Goal: Task Accomplishment & Management: Manage account settings

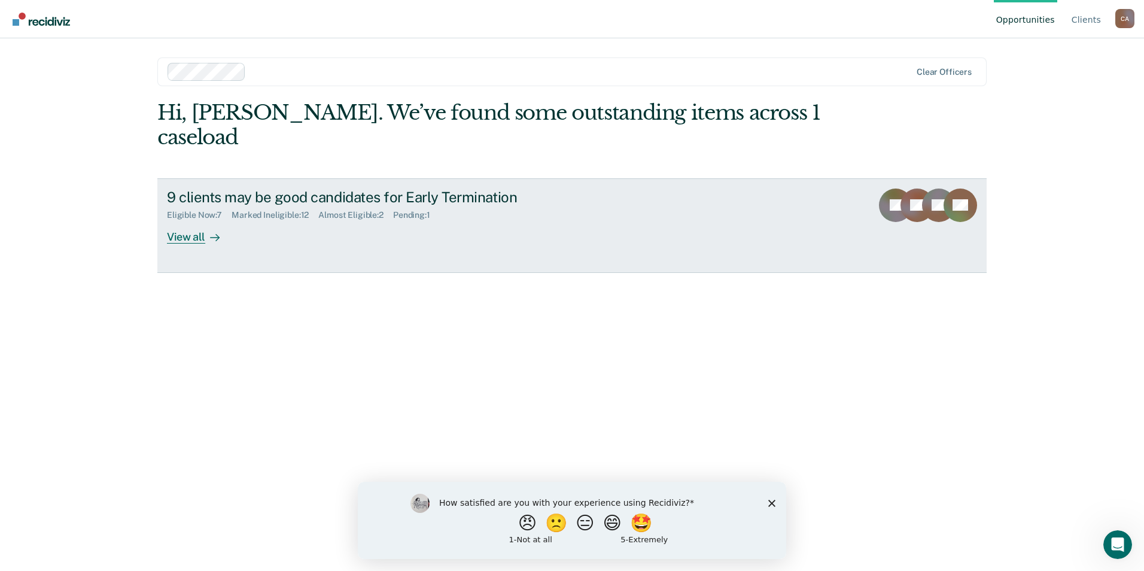
click at [195, 220] on div "View all" at bounding box center [200, 231] width 67 height 23
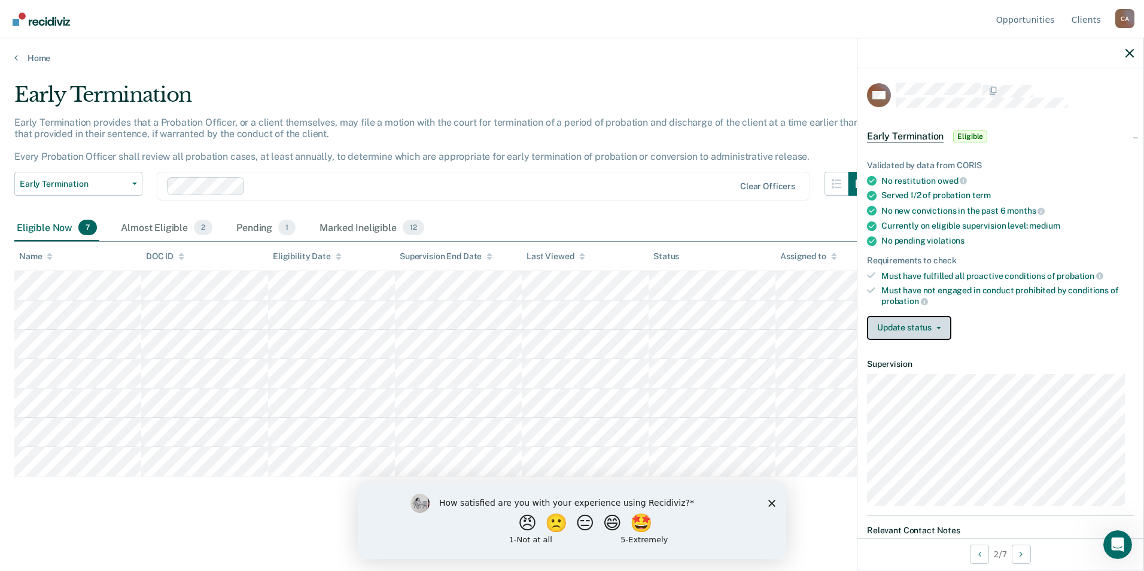
click at [928, 329] on button "Update status" at bounding box center [909, 328] width 84 height 24
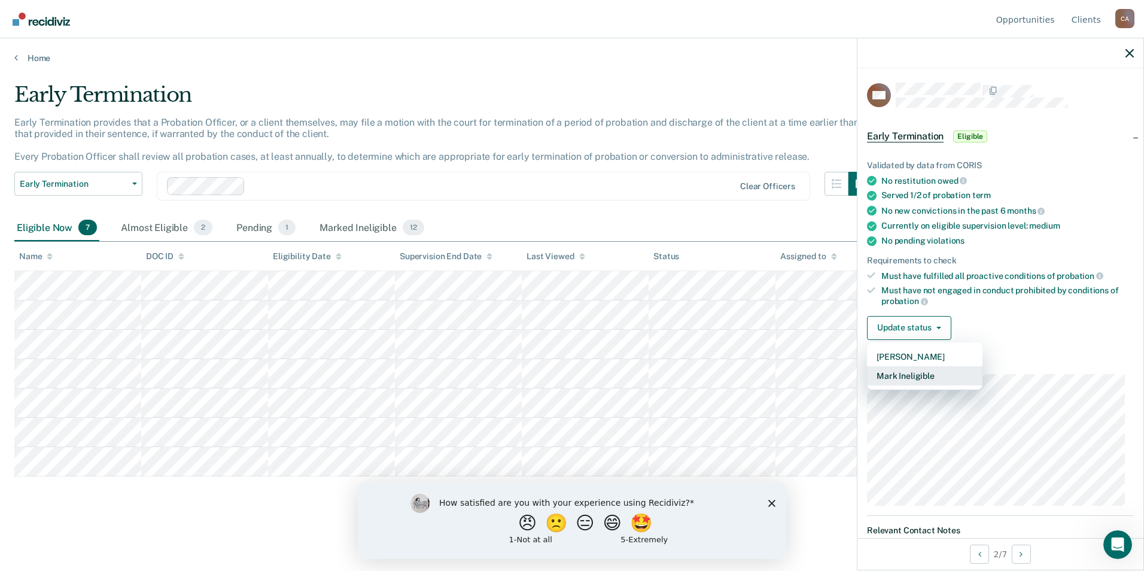
click at [915, 371] on button "Mark Ineligible" at bounding box center [925, 375] width 116 height 19
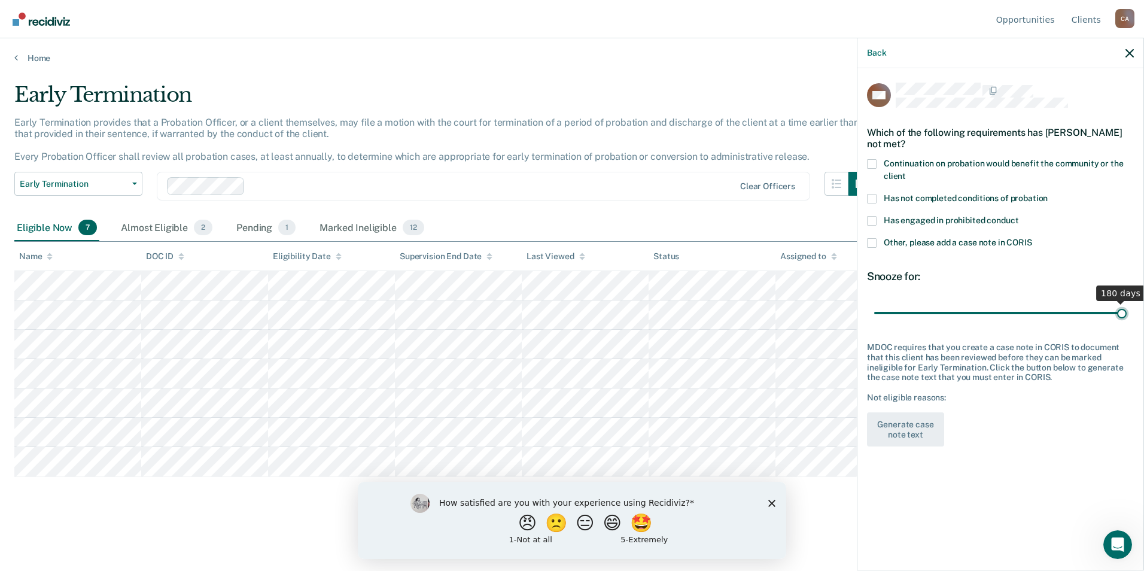
drag, startPoint x: 918, startPoint y: 311, endPoint x: 1129, endPoint y: 322, distance: 211.0
type input "180"
click at [1127, 322] on input "range" at bounding box center [1000, 312] width 253 height 21
click at [871, 196] on span at bounding box center [872, 199] width 10 height 10
click at [1048, 194] on input "Has not completed conditions of probation" at bounding box center [1048, 194] width 0 height 0
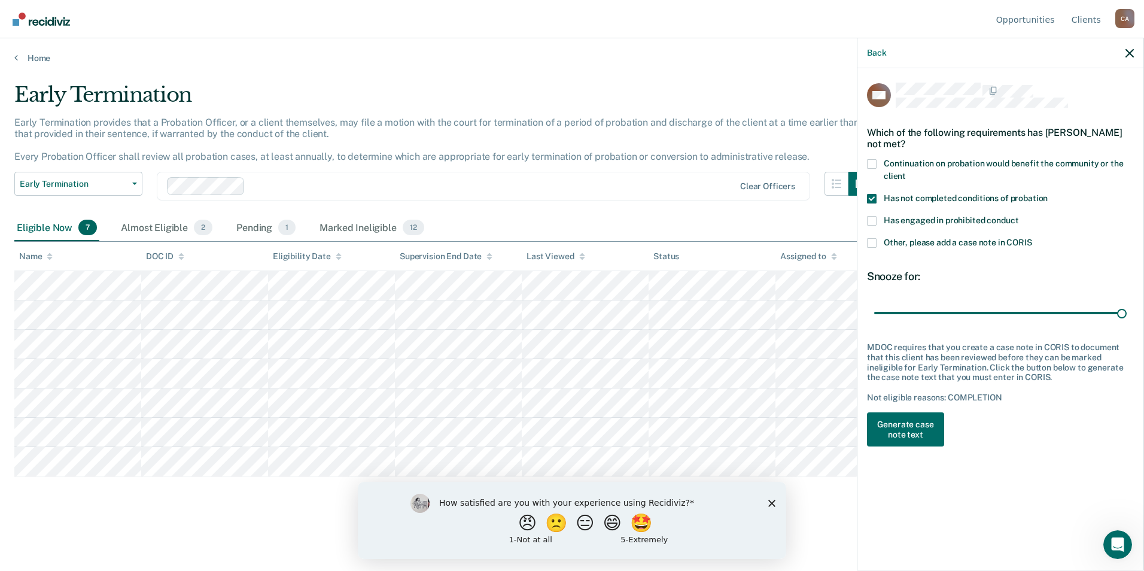
click at [873, 243] on span at bounding box center [872, 243] width 10 height 10
click at [1032, 238] on input "Other, please add a case note in CORIS" at bounding box center [1032, 238] width 0 height 0
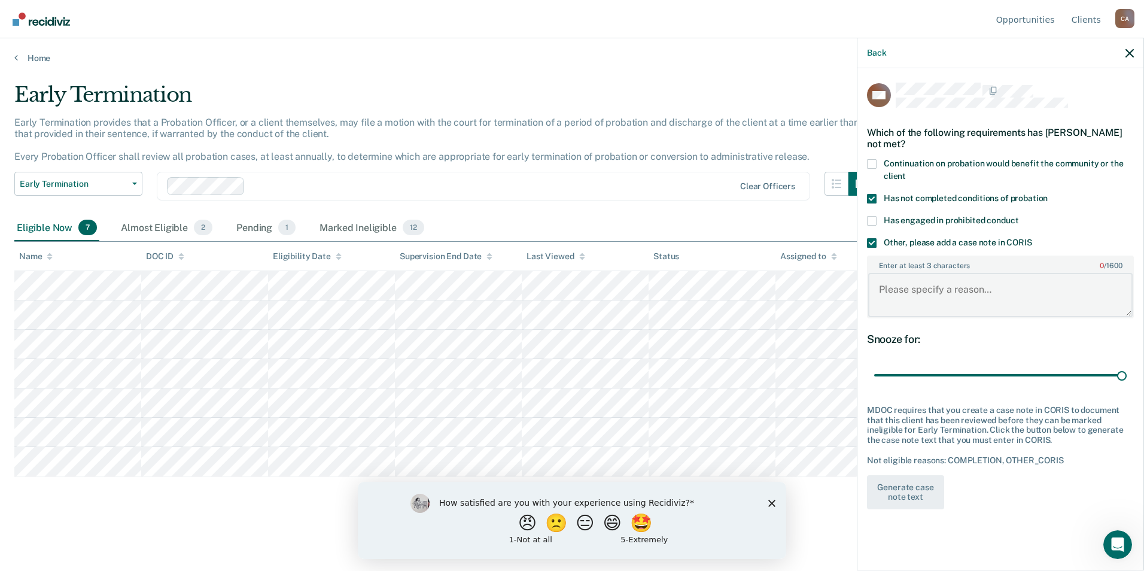
click at [897, 288] on textarea "Enter at least 3 characters 0 / 1600" at bounding box center [1000, 295] width 265 height 44
type textarea "Release date is 1-27-28"
click at [913, 494] on button "Generate case note text" at bounding box center [905, 492] width 77 height 35
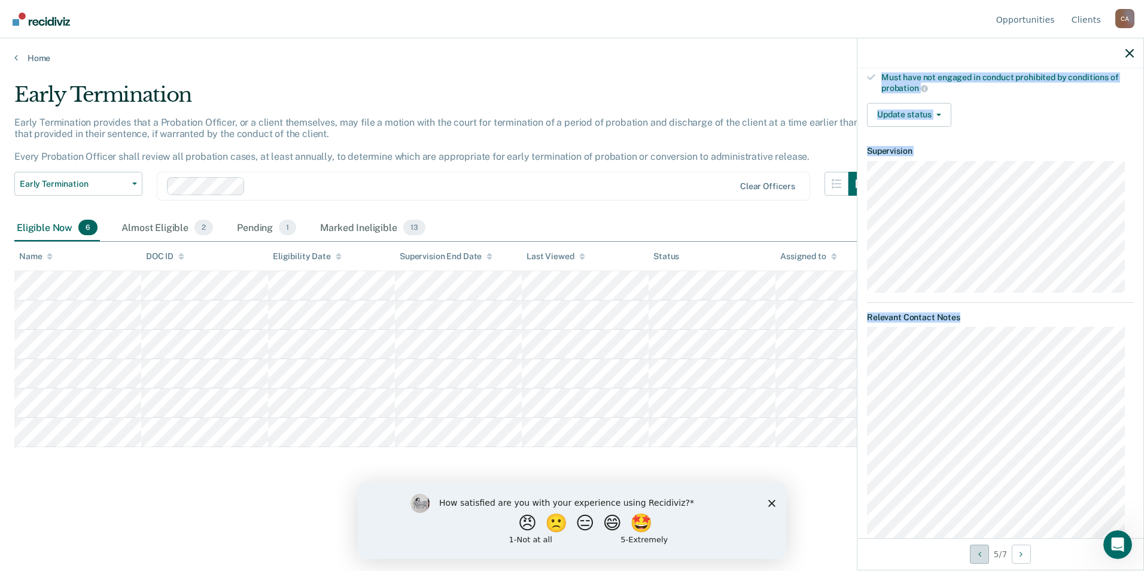
scroll to position [354, 0]
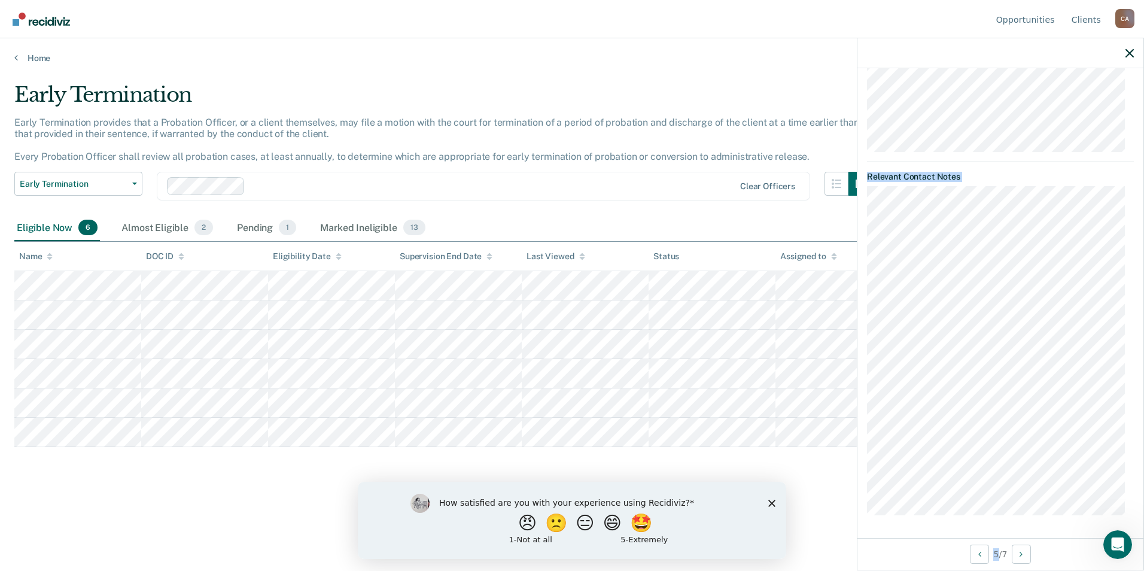
drag, startPoint x: 894, startPoint y: 84, endPoint x: 997, endPoint y: 561, distance: 488.0
click at [997, 561] on div "MV Early Termination Eligible Validated by data from CORIS Paid all owed restit…" at bounding box center [1000, 304] width 287 height 533
